Goal: Communication & Community: Ask a question

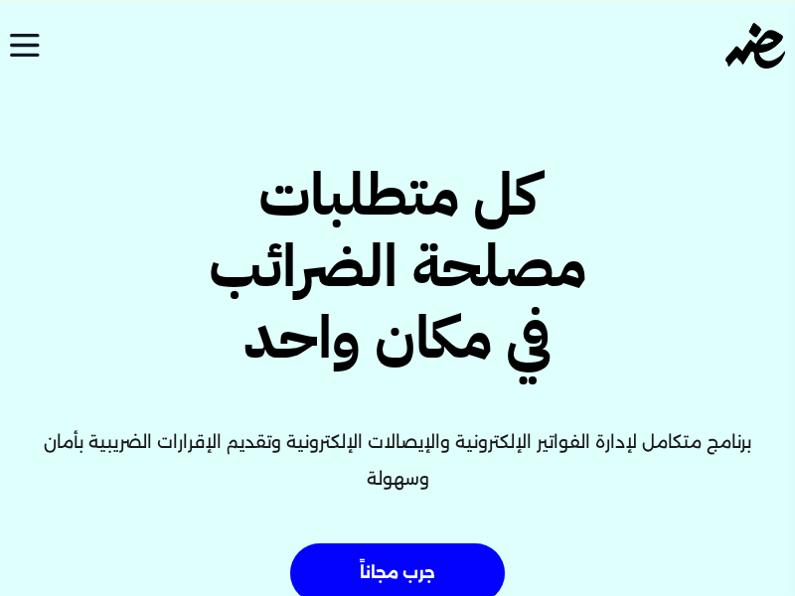
scroll to position [5589, 0]
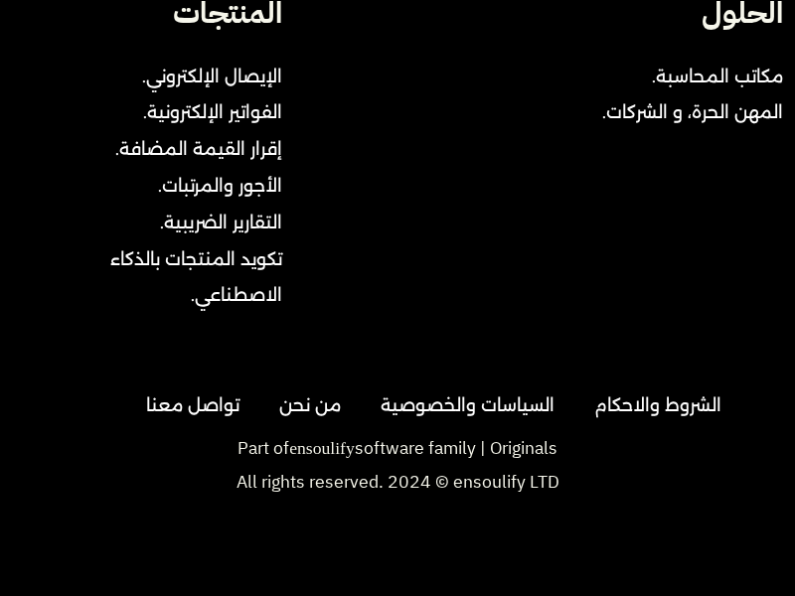
scroll to position [525, 0]
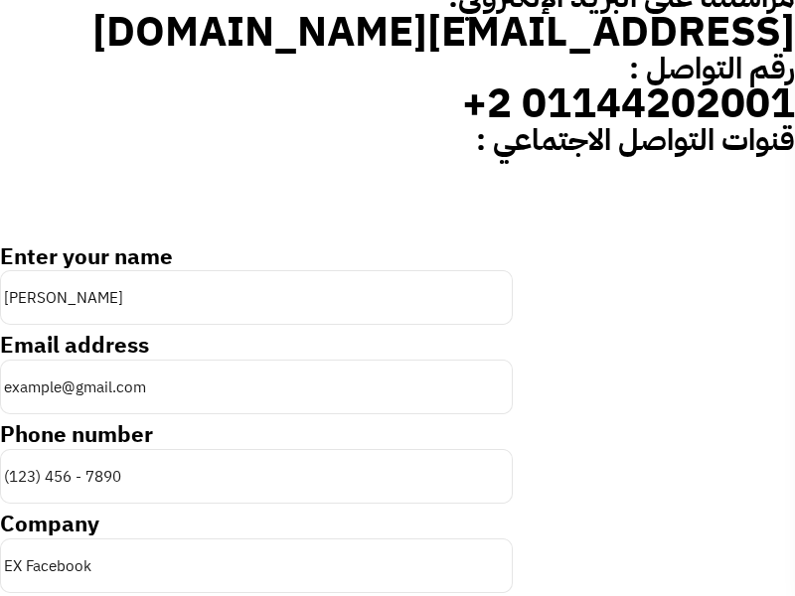
type input "[PERSON_NAME]"
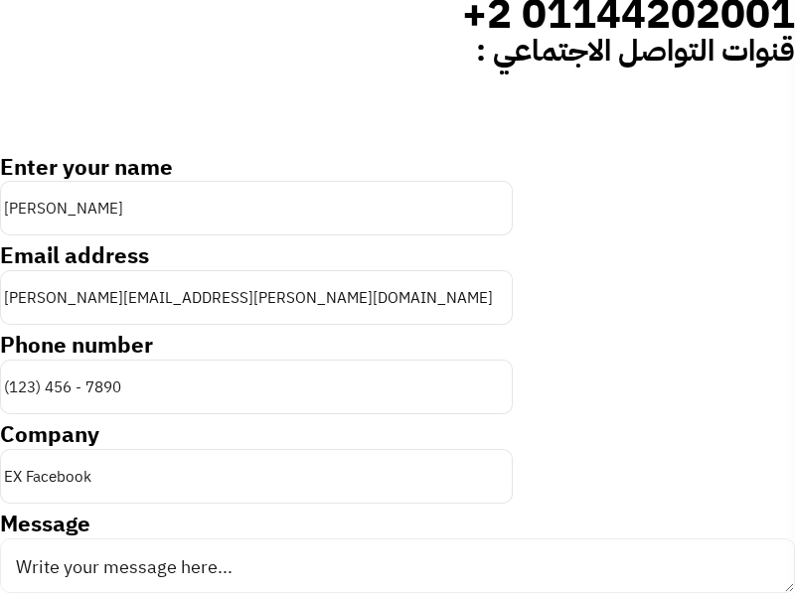
type input "[PERSON_NAME][EMAIL_ADDRESS][PERSON_NAME][DOMAIN_NAME]"
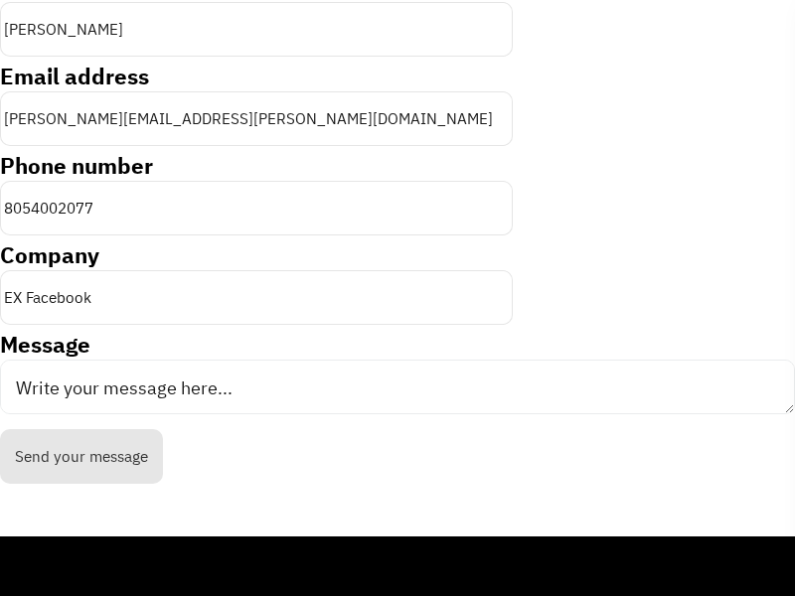
type input "8054002077"
type input "DominatingKeywords"
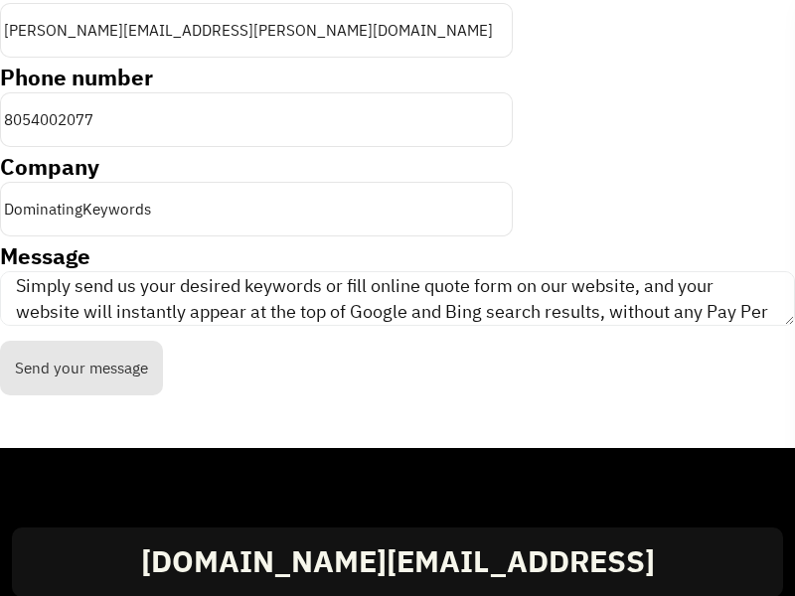
scroll to position [117, 0]
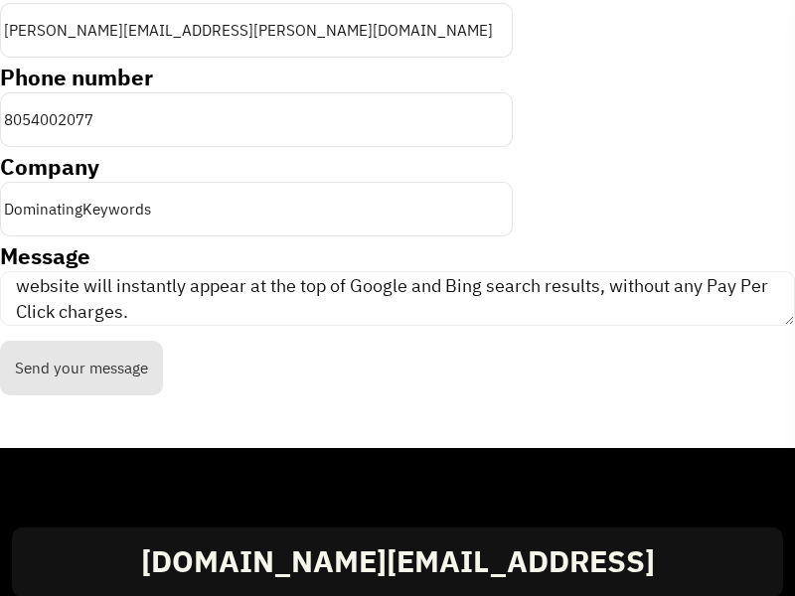
type textarea "I am not offering SEO or Pay Per Click Advertising services. This is something …"
click at [80, 368] on input "Send your message" at bounding box center [81, 368] width 163 height 55
